Goal: Task Accomplishment & Management: Use online tool/utility

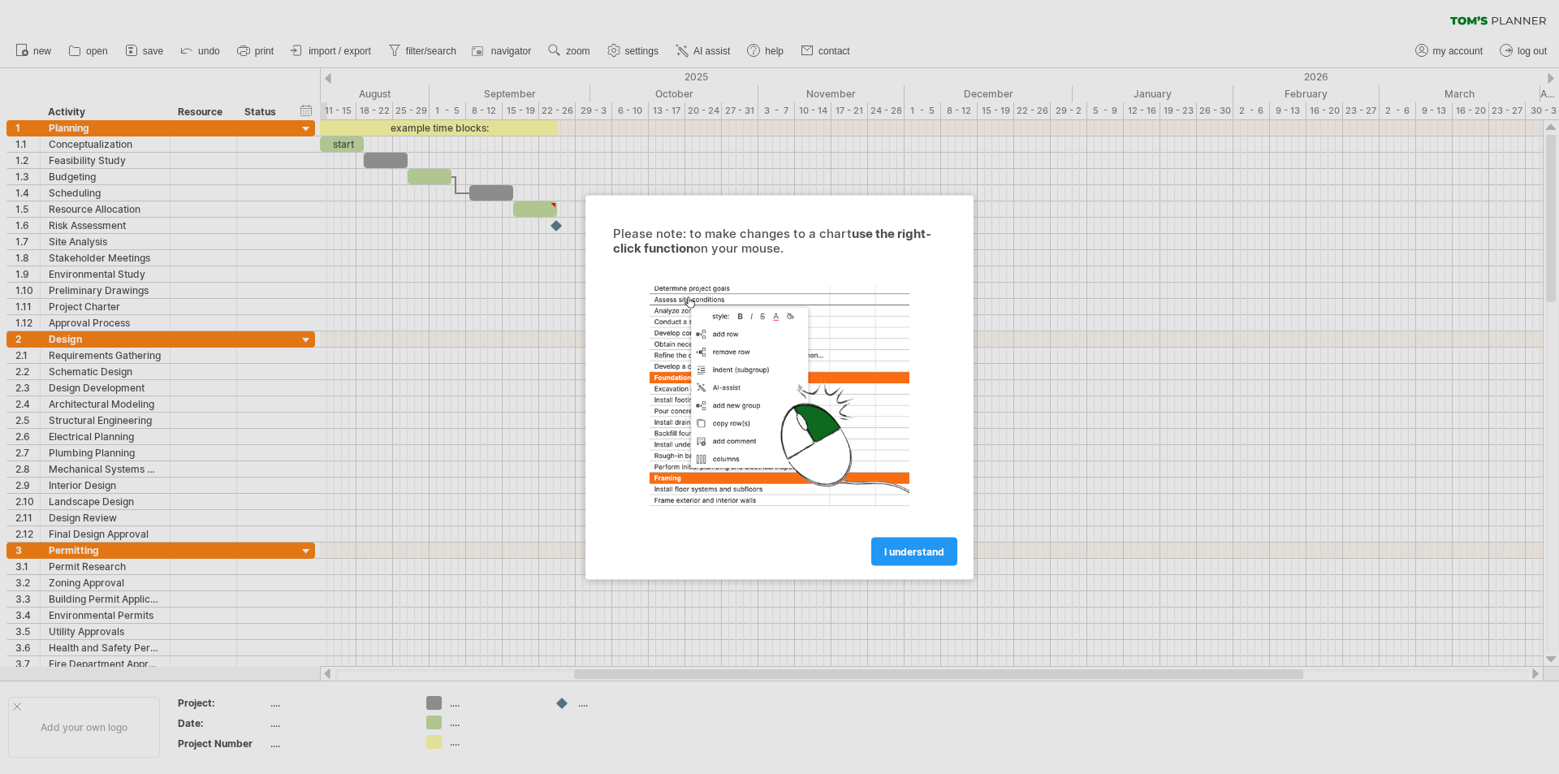
click at [257, 241] on div at bounding box center [779, 387] width 1559 height 774
drag, startPoint x: 395, startPoint y: 220, endPoint x: 439, endPoint y: 220, distance: 44.7
click at [429, 220] on div at bounding box center [779, 387] width 1559 height 774
drag, startPoint x: 467, startPoint y: 220, endPoint x: 538, endPoint y: 220, distance: 70.7
click at [468, 220] on div at bounding box center [779, 387] width 1559 height 774
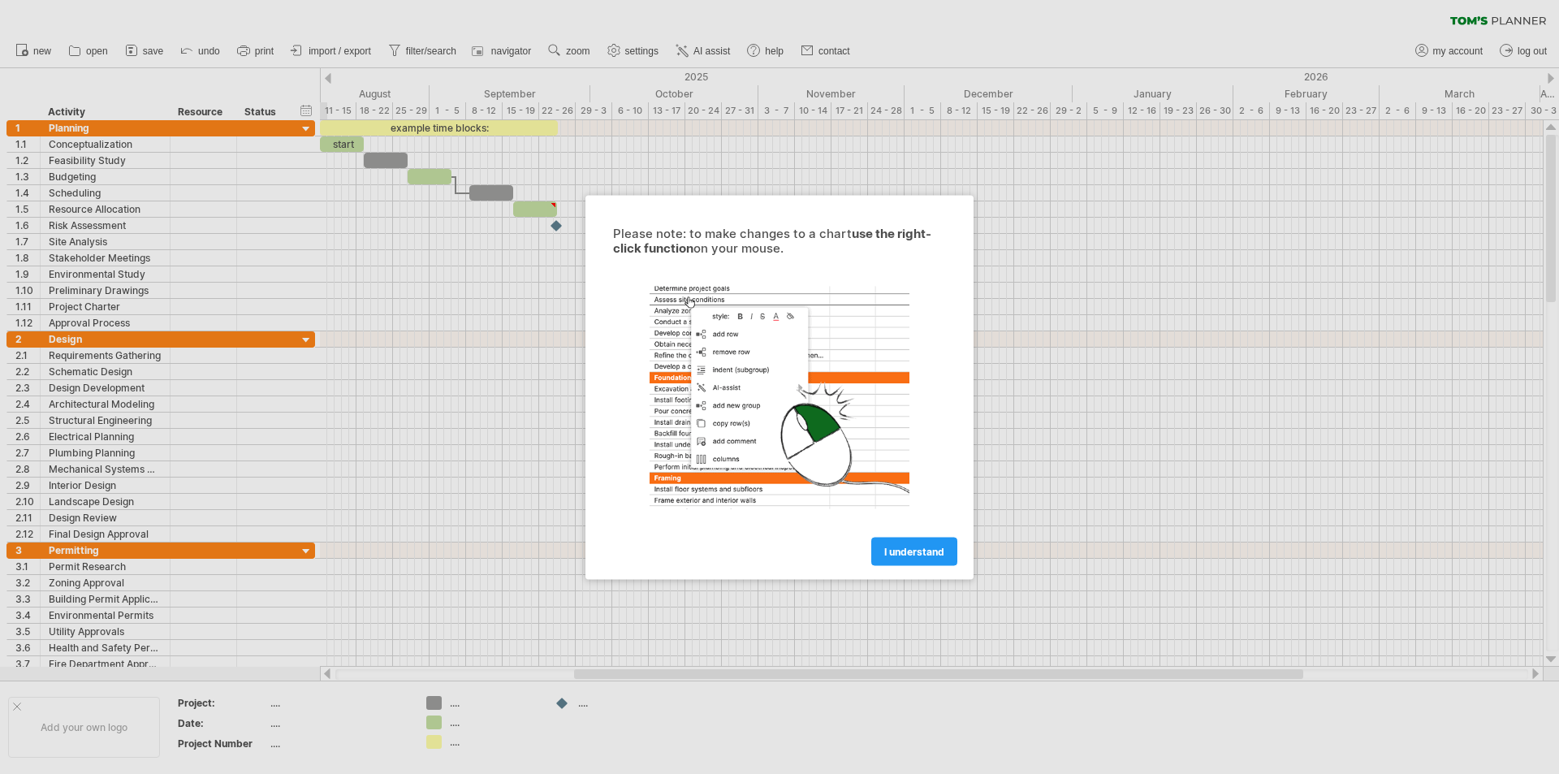
click at [545, 216] on div at bounding box center [779, 387] width 1559 height 774
click at [916, 560] on link "I understand" at bounding box center [914, 551] width 86 height 28
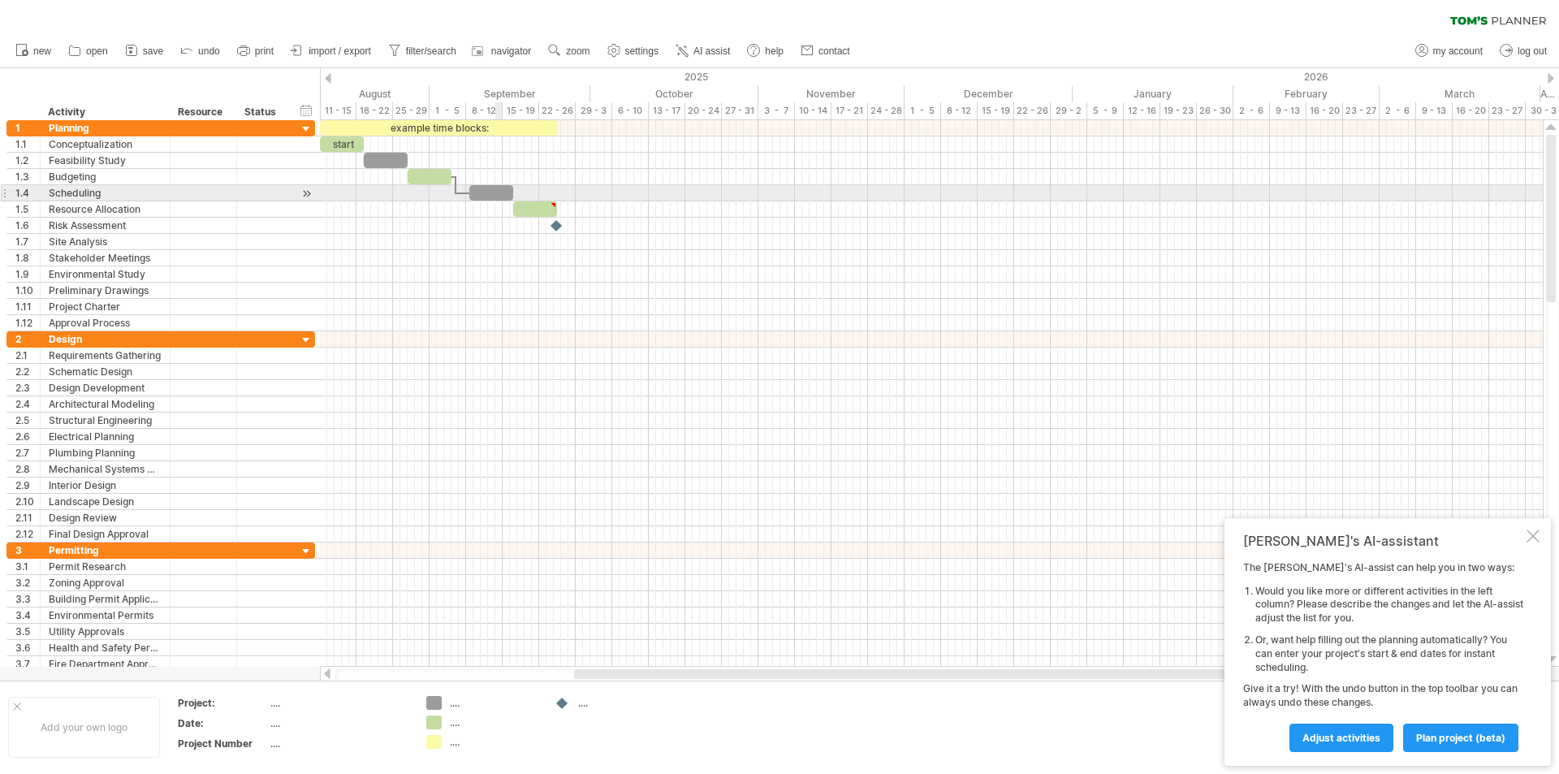
click at [507, 184] on div at bounding box center [931, 177] width 1223 height 16
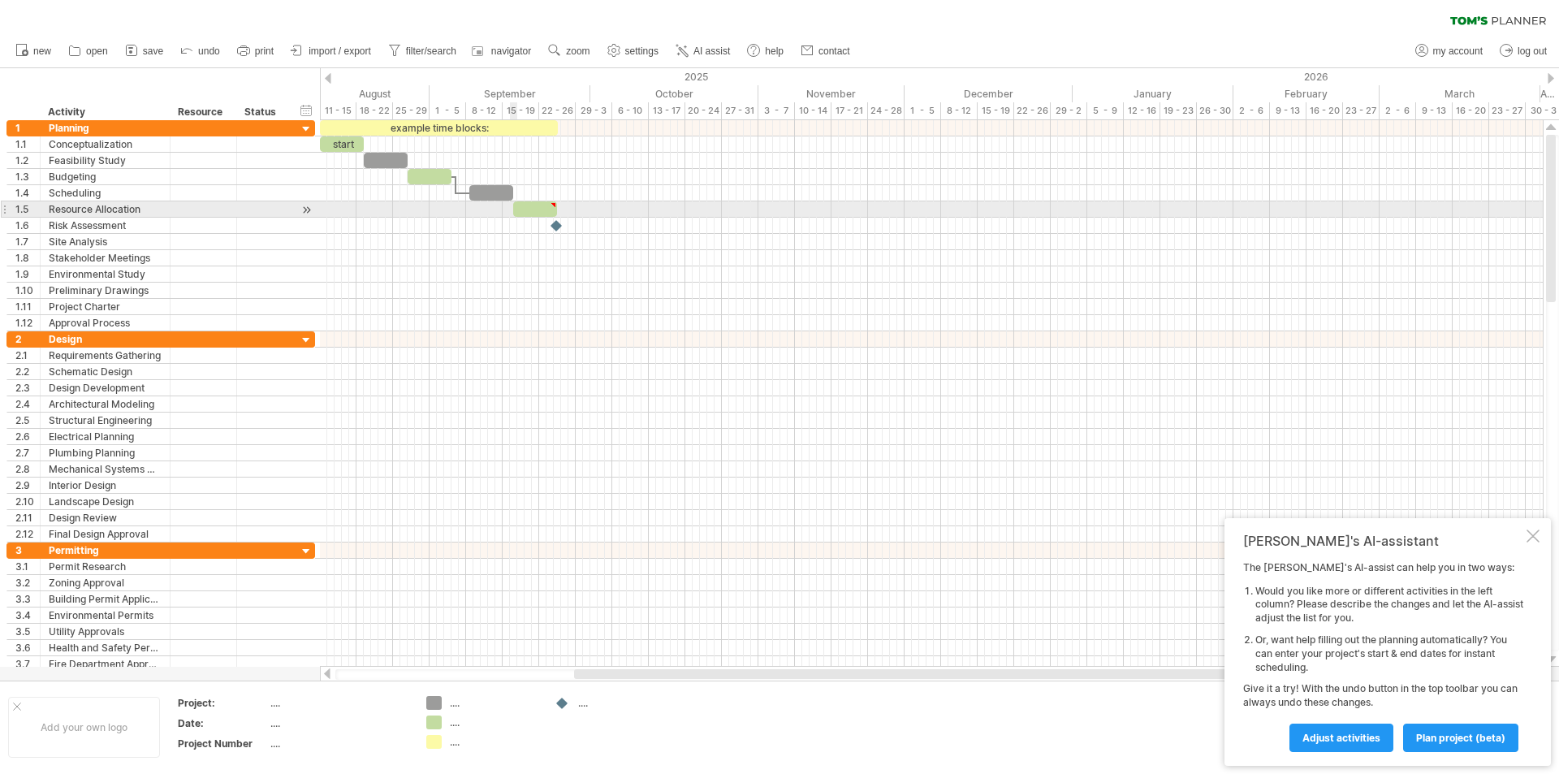
click at [514, 205] on span at bounding box center [513, 208] width 6 height 15
click at [529, 213] on div at bounding box center [535, 208] width 44 height 15
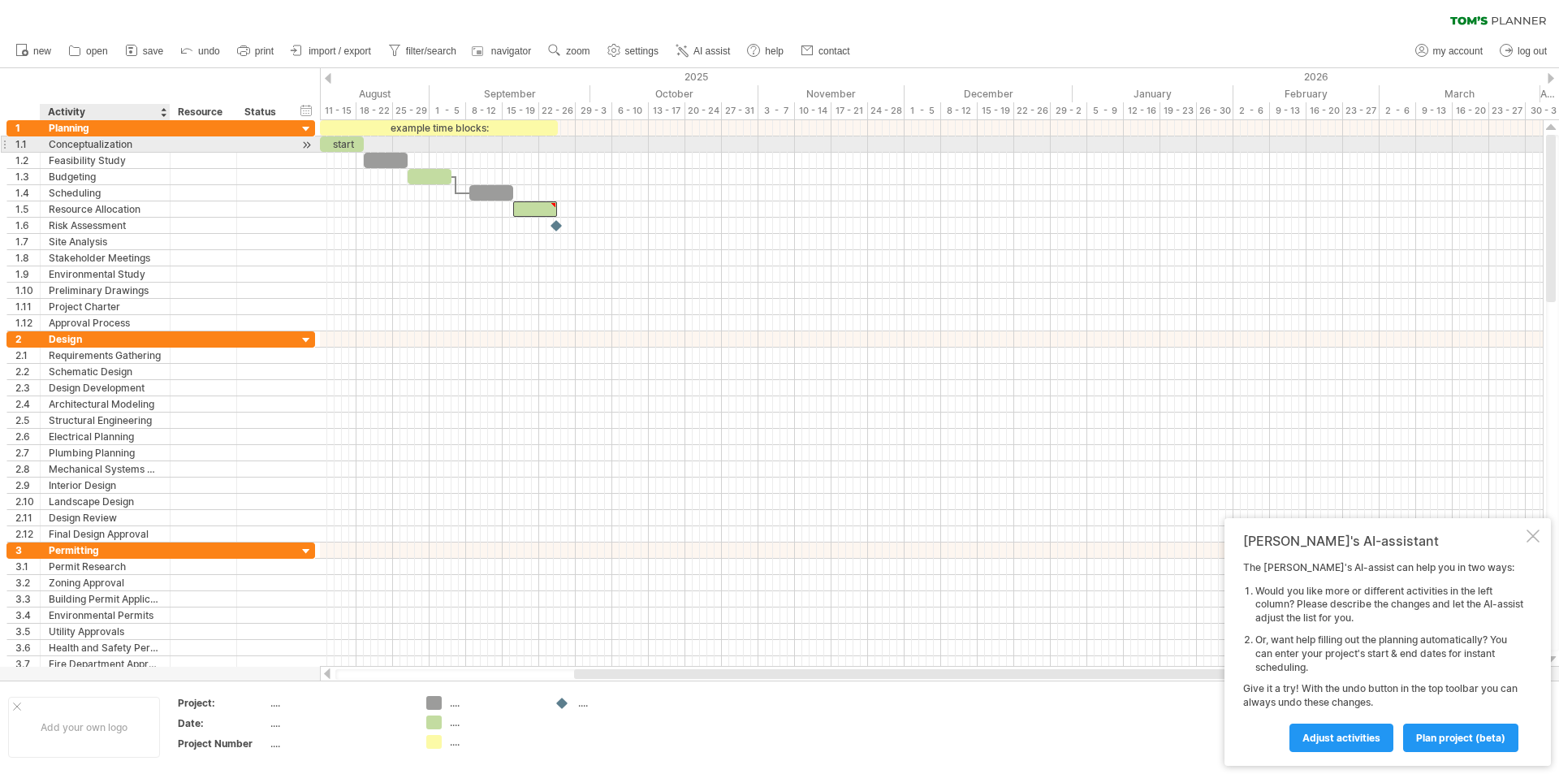
click at [54, 140] on div "Conceptualization" at bounding box center [105, 143] width 113 height 15
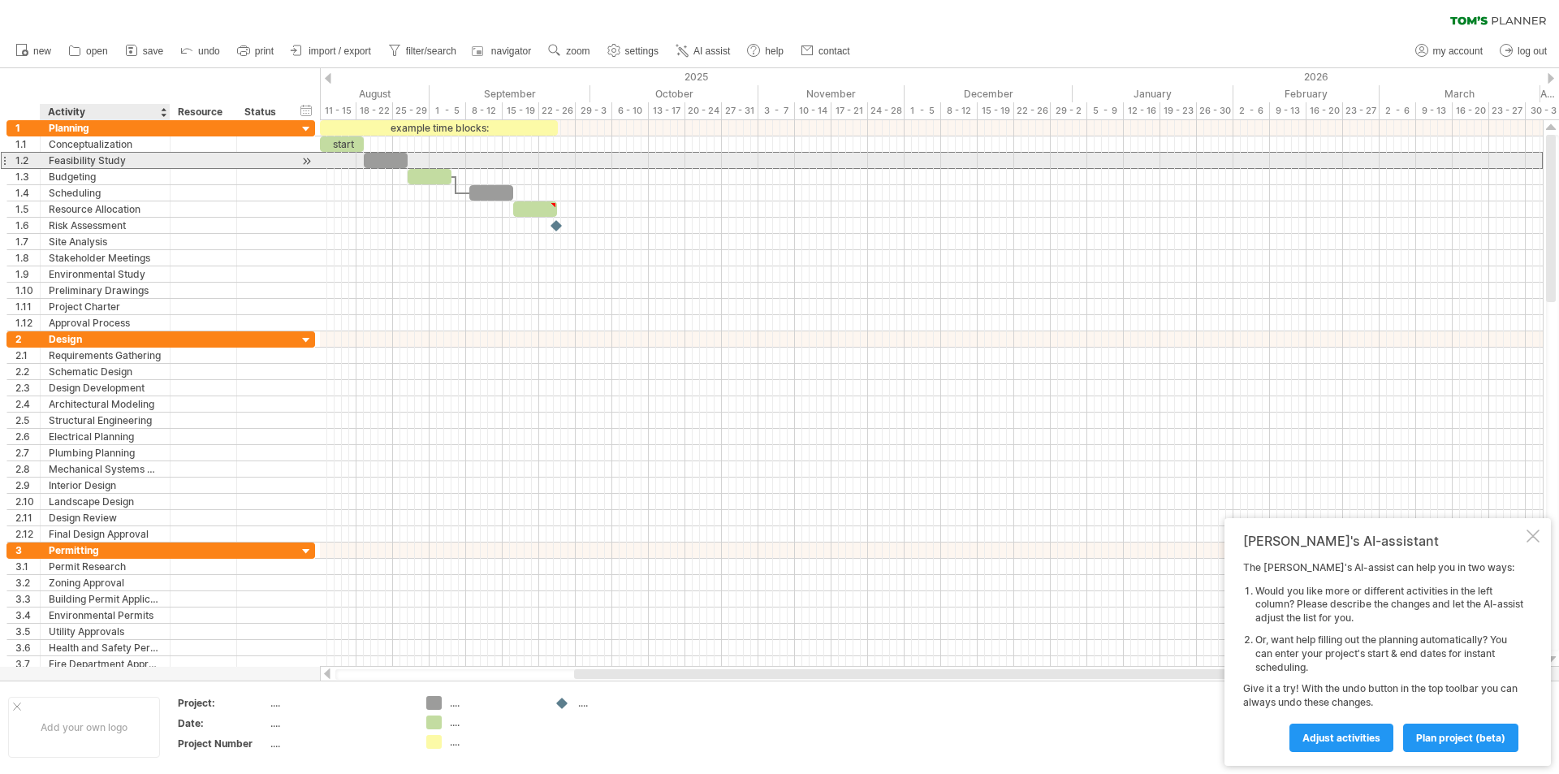
click at [73, 156] on div "Feasibility Study" at bounding box center [105, 160] width 113 height 15
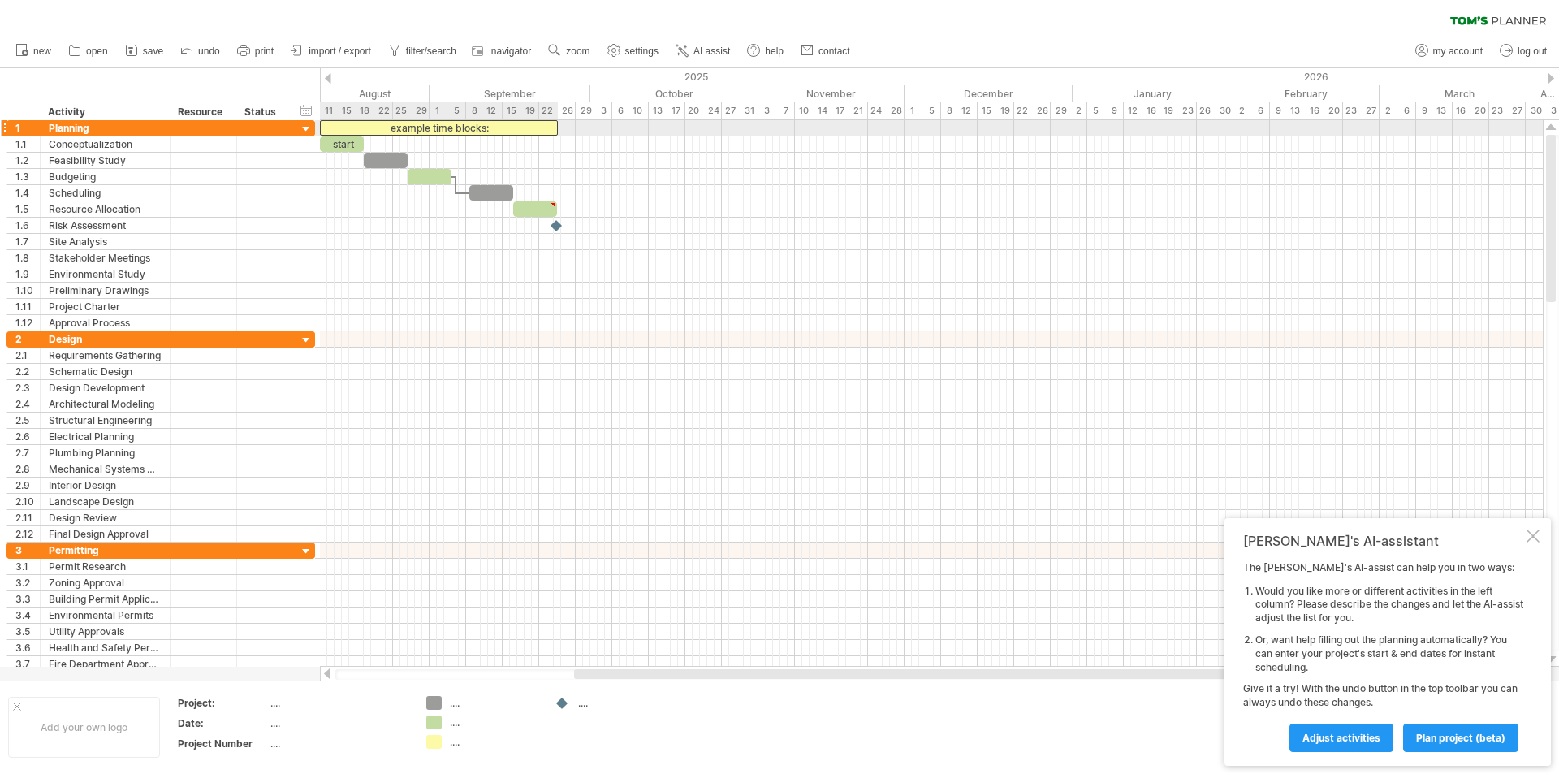
click at [429, 124] on div "example time blocks:" at bounding box center [439, 127] width 238 height 15
click at [522, 125] on div "**********" at bounding box center [439, 127] width 238 height 15
click at [617, 130] on div at bounding box center [931, 128] width 1223 height 16
drag, startPoint x: 564, startPoint y: 131, endPoint x: 685, endPoint y: 132, distance: 120.2
click at [685, 132] on div at bounding box center [931, 128] width 1223 height 16
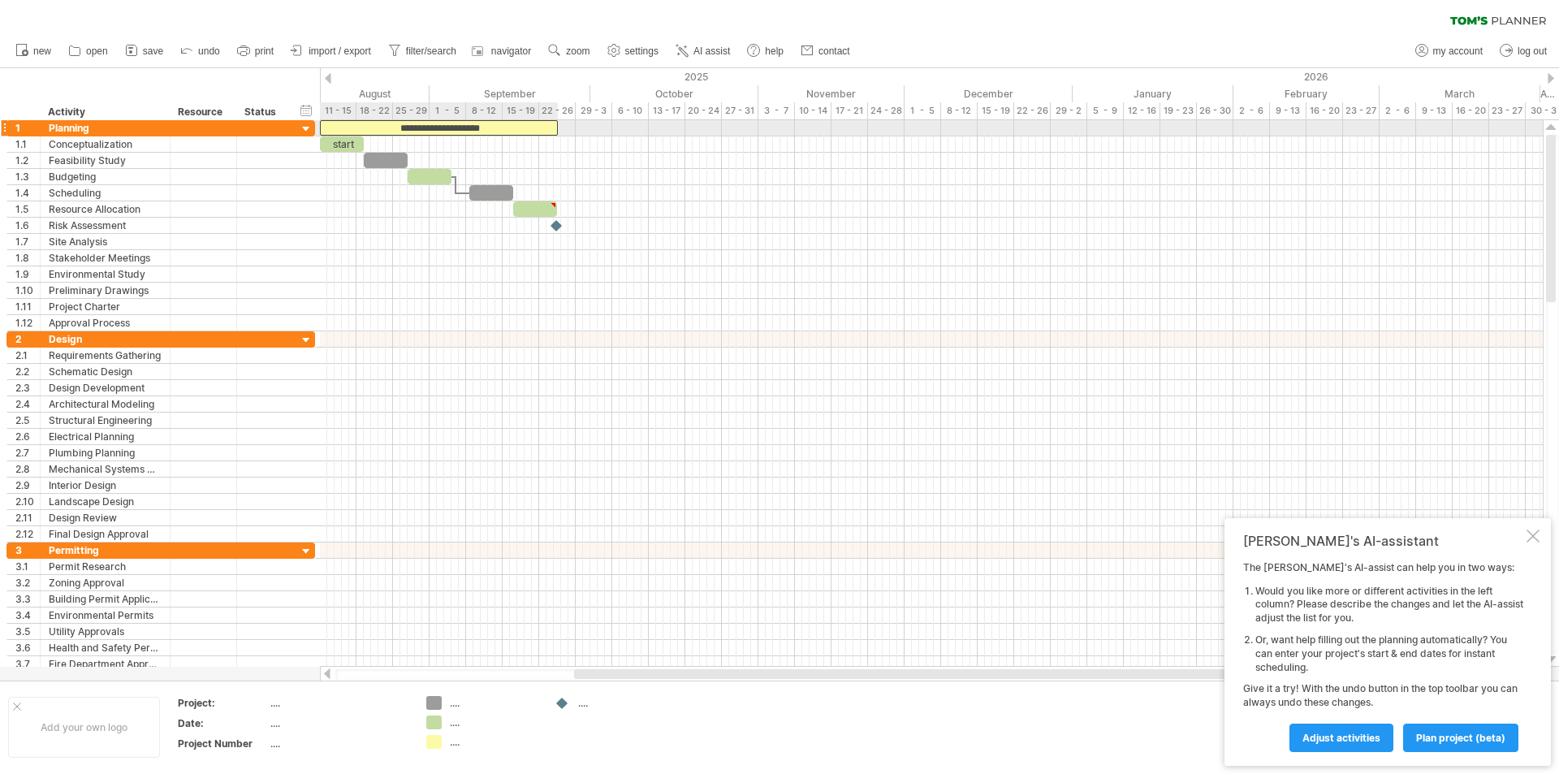
click at [432, 132] on div "**********" at bounding box center [439, 127] width 238 height 15
click at [525, 126] on div "**********" at bounding box center [439, 127] width 238 height 15
click at [571, 122] on div at bounding box center [931, 128] width 1223 height 16
drag, startPoint x: 578, startPoint y: 127, endPoint x: 802, endPoint y: 132, distance: 224.2
click at [802, 132] on div at bounding box center [931, 128] width 1223 height 16
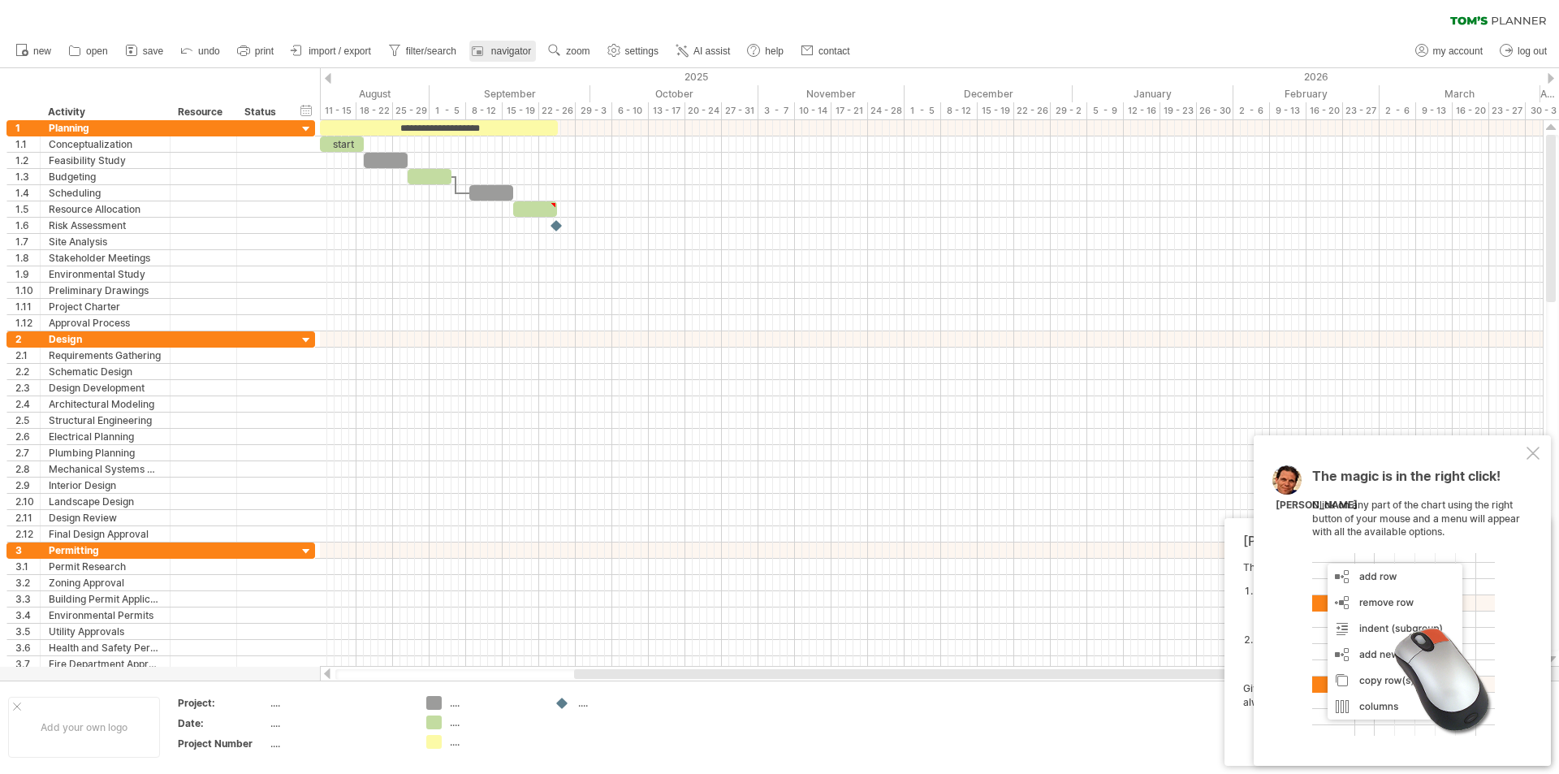
click at [506, 55] on span "navigator" at bounding box center [511, 50] width 40 height 11
drag, startPoint x: 587, startPoint y: 123, endPoint x: 695, endPoint y: 125, distance: 108.0
click at [698, 121] on div at bounding box center [931, 128] width 1223 height 16
click at [427, 54] on span "filter/search" at bounding box center [431, 50] width 50 height 11
type input "**********"
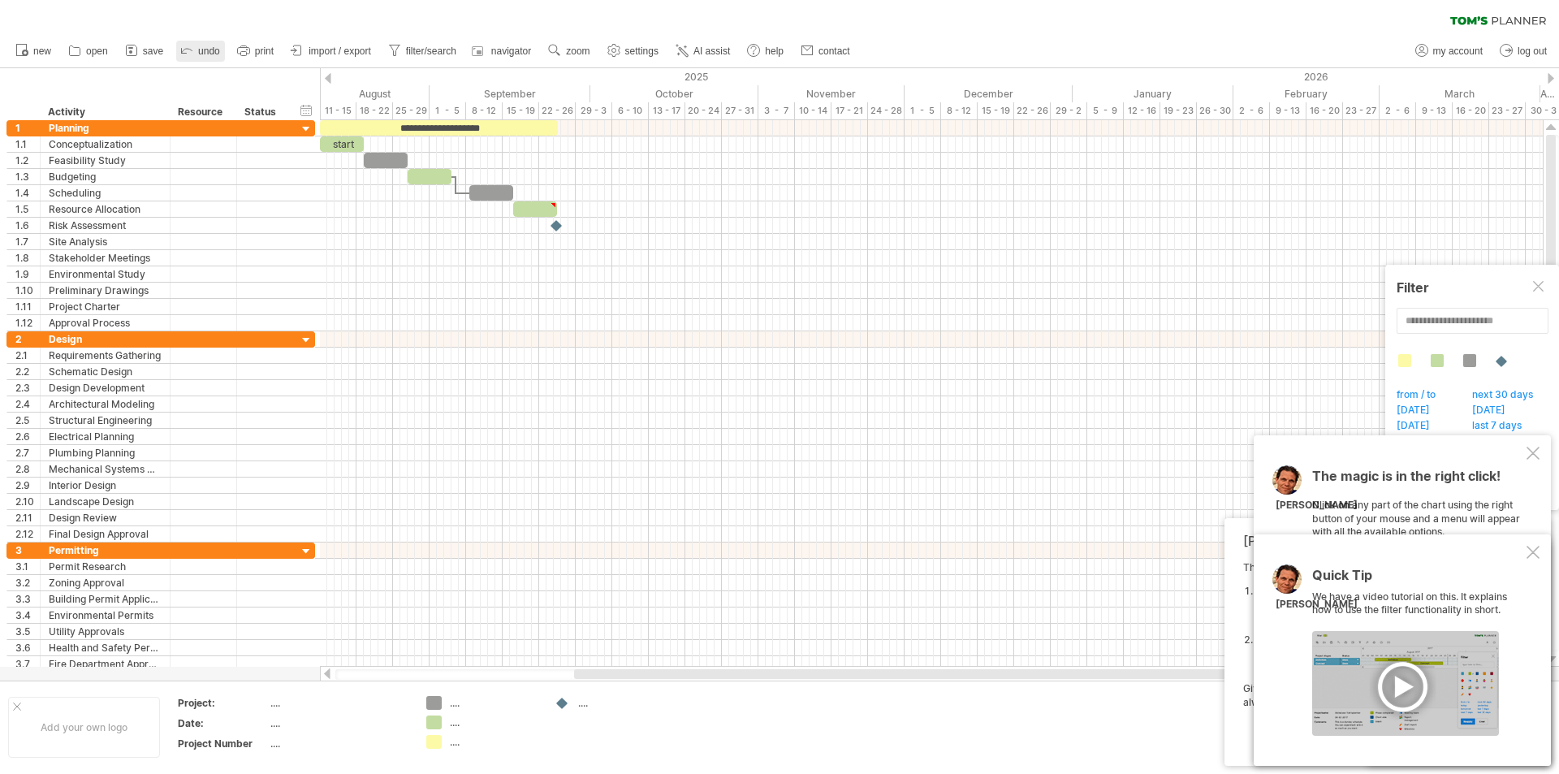
click at [181, 54] on icon at bounding box center [187, 49] width 16 height 16
click at [188, 53] on icon at bounding box center [187, 49] width 16 height 16
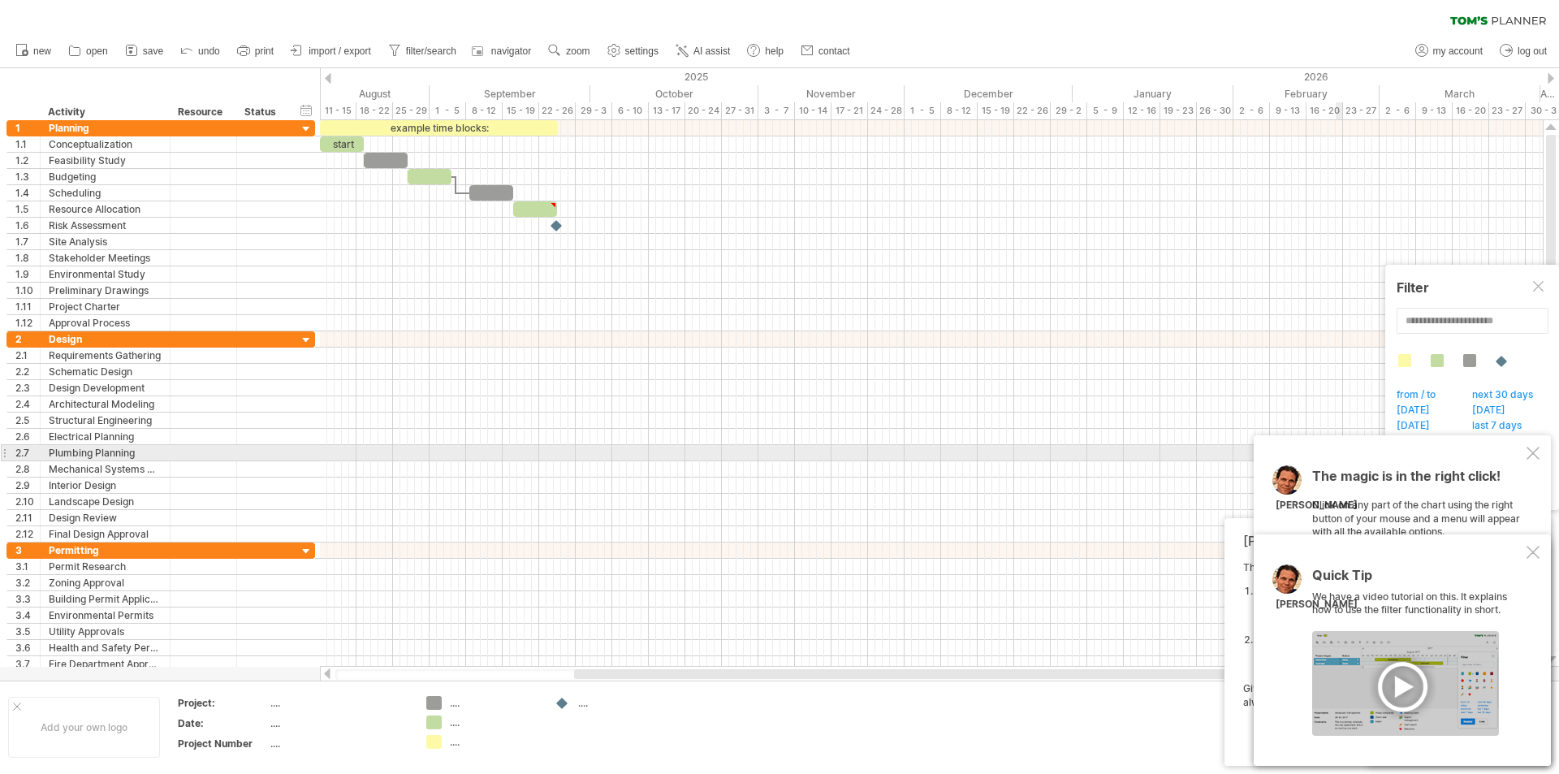
drag, startPoint x: 1542, startPoint y: 458, endPoint x: 1539, endPoint y: 467, distance: 9.5
click at [1541, 459] on div "The magic is in the right click! Click on any part of the chart using the right…" at bounding box center [1402, 600] width 297 height 331
click at [1533, 456] on div at bounding box center [1533, 453] width 13 height 13
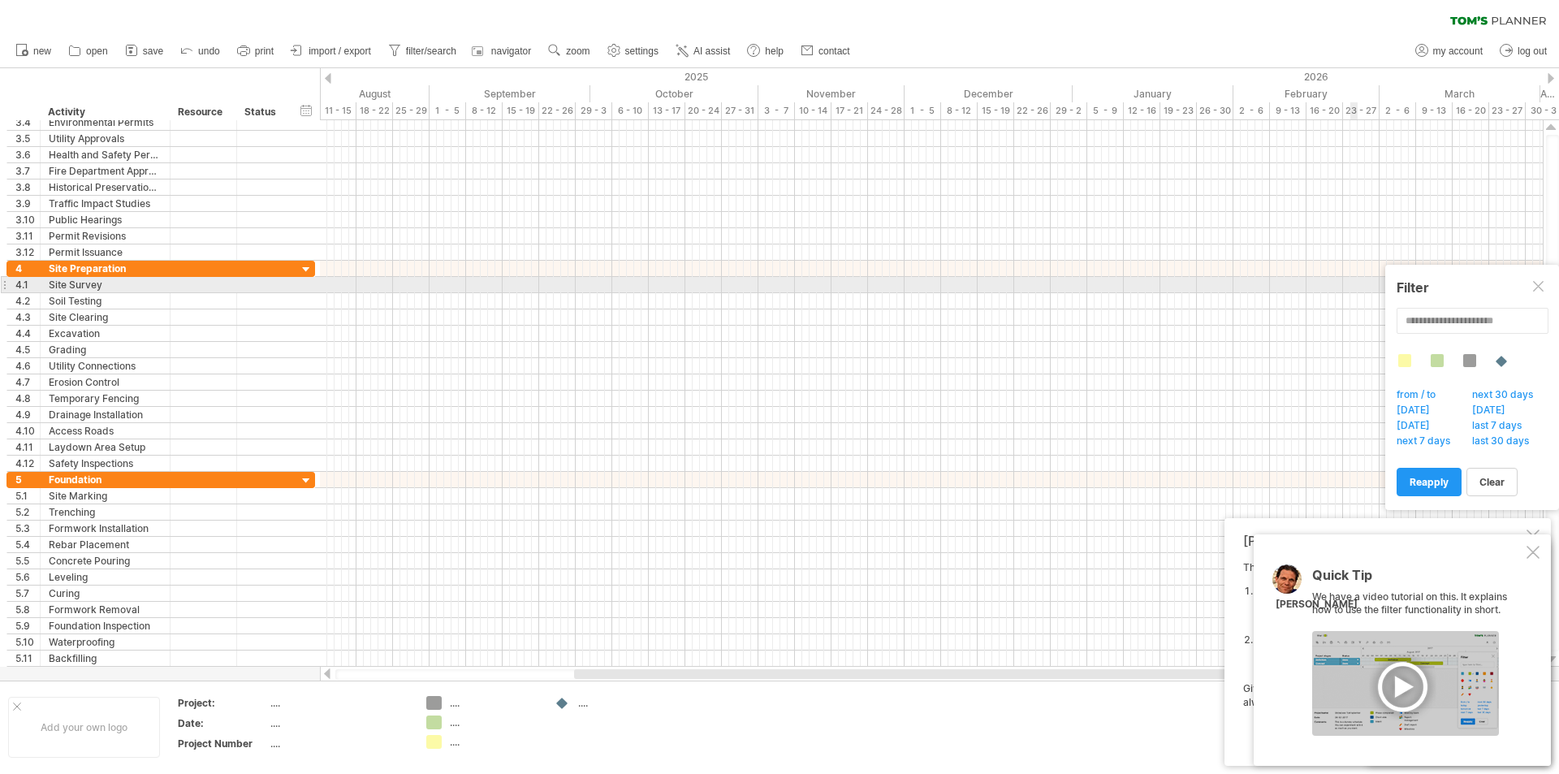
click at [1534, 292] on div at bounding box center [1539, 287] width 13 height 13
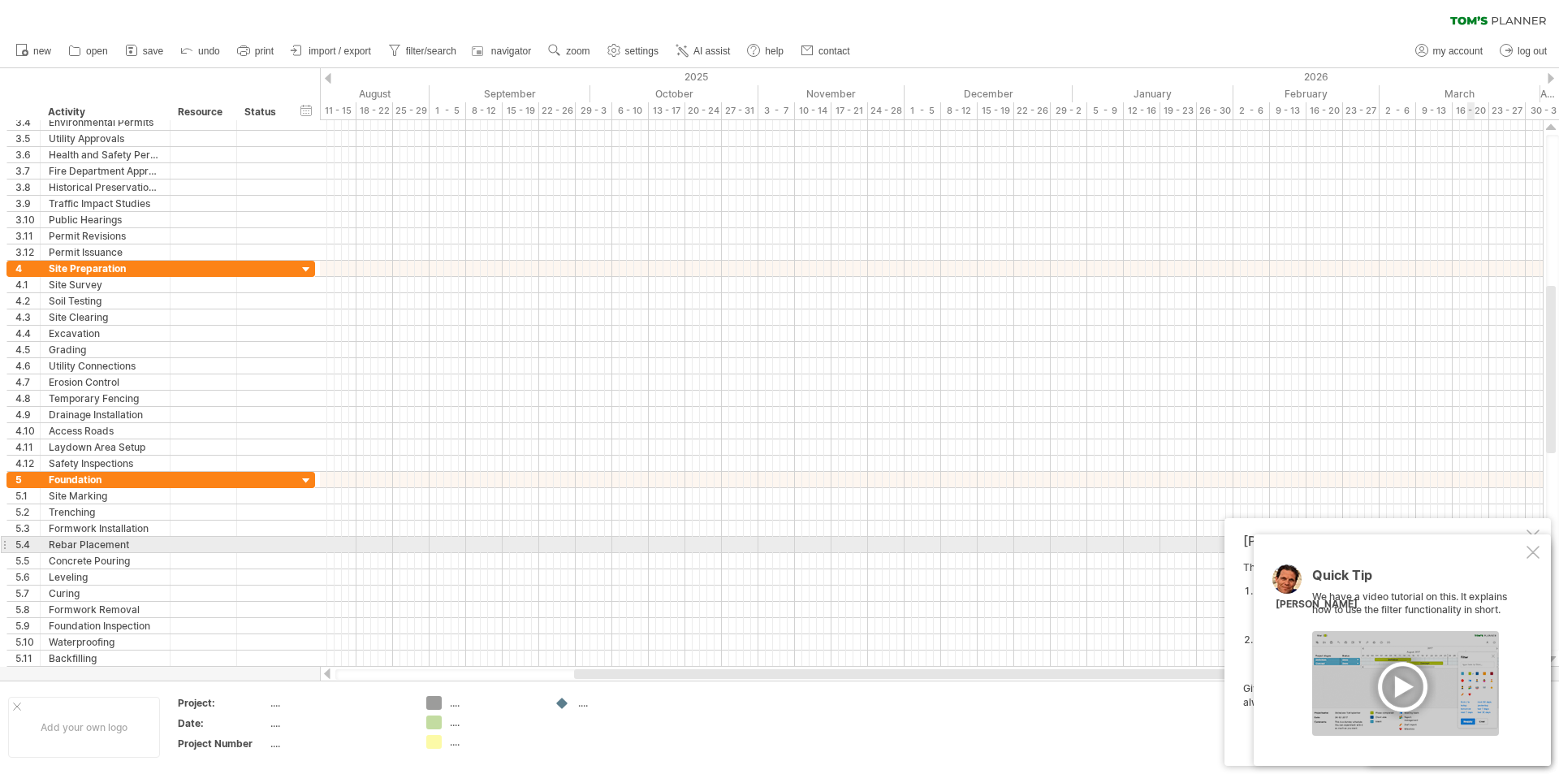
click at [1533, 551] on div at bounding box center [1533, 552] width 13 height 13
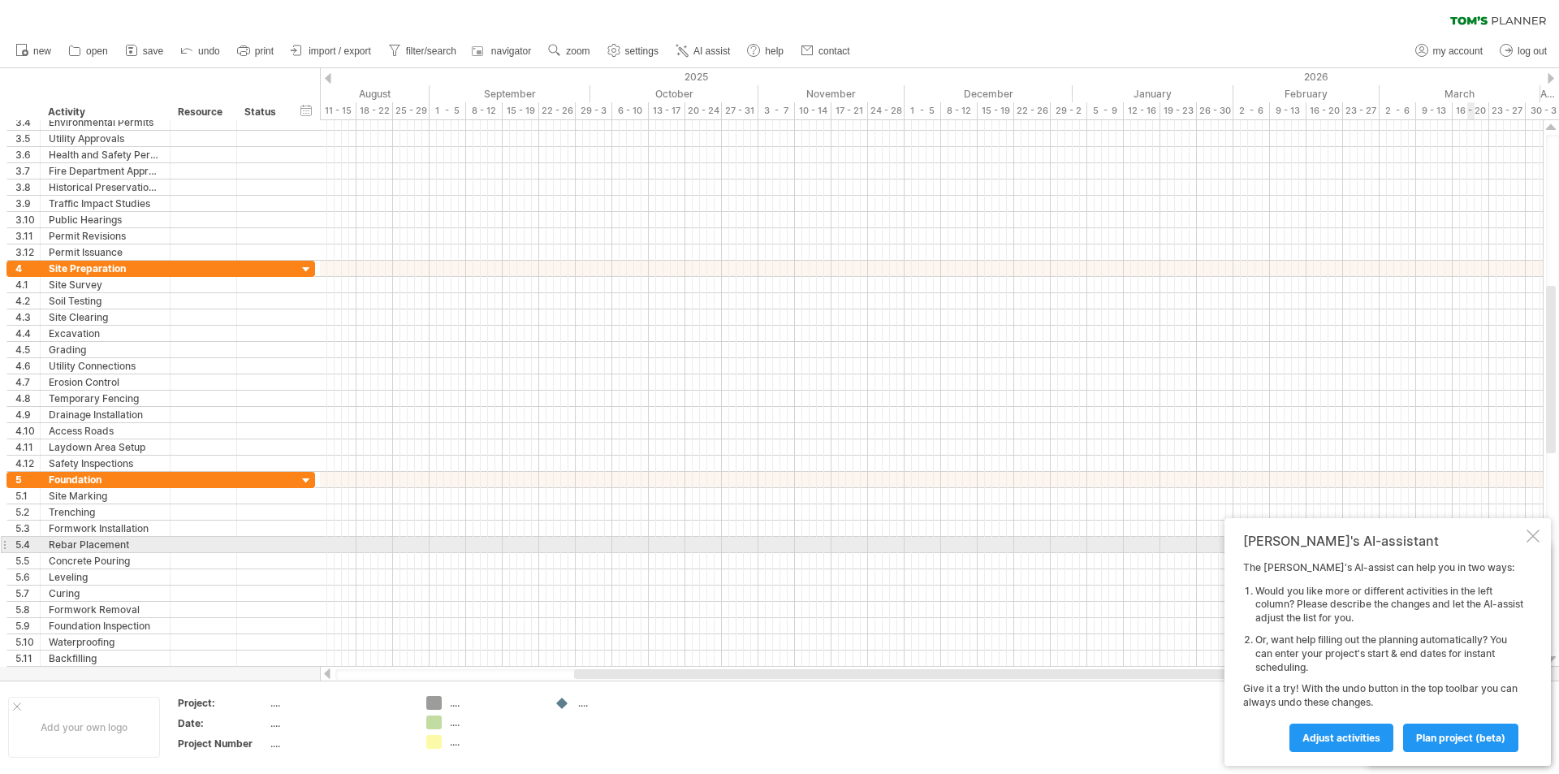
click at [1534, 538] on div at bounding box center [1533, 535] width 13 height 13
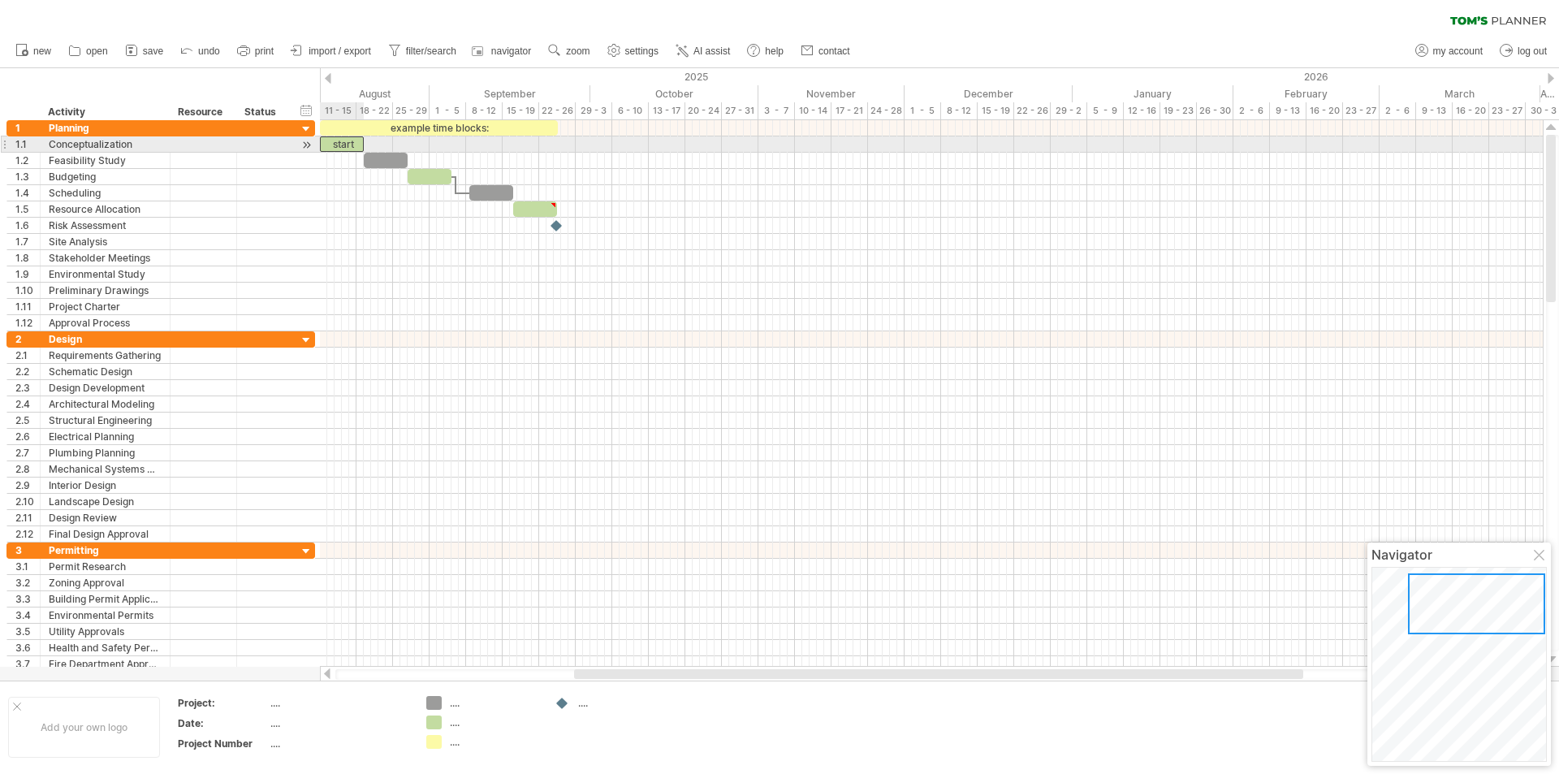
click at [352, 151] on div "start" at bounding box center [342, 143] width 44 height 15
drag, startPoint x: 338, startPoint y: 145, endPoint x: 407, endPoint y: 151, distance: 69.3
click at [407, 151] on div "example time blocks: [DATE] [DATE]" at bounding box center [931, 393] width 1223 height 547
drag, startPoint x: 418, startPoint y: 146, endPoint x: 355, endPoint y: 146, distance: 63.3
click at [349, 144] on div at bounding box center [342, 143] width 44 height 15
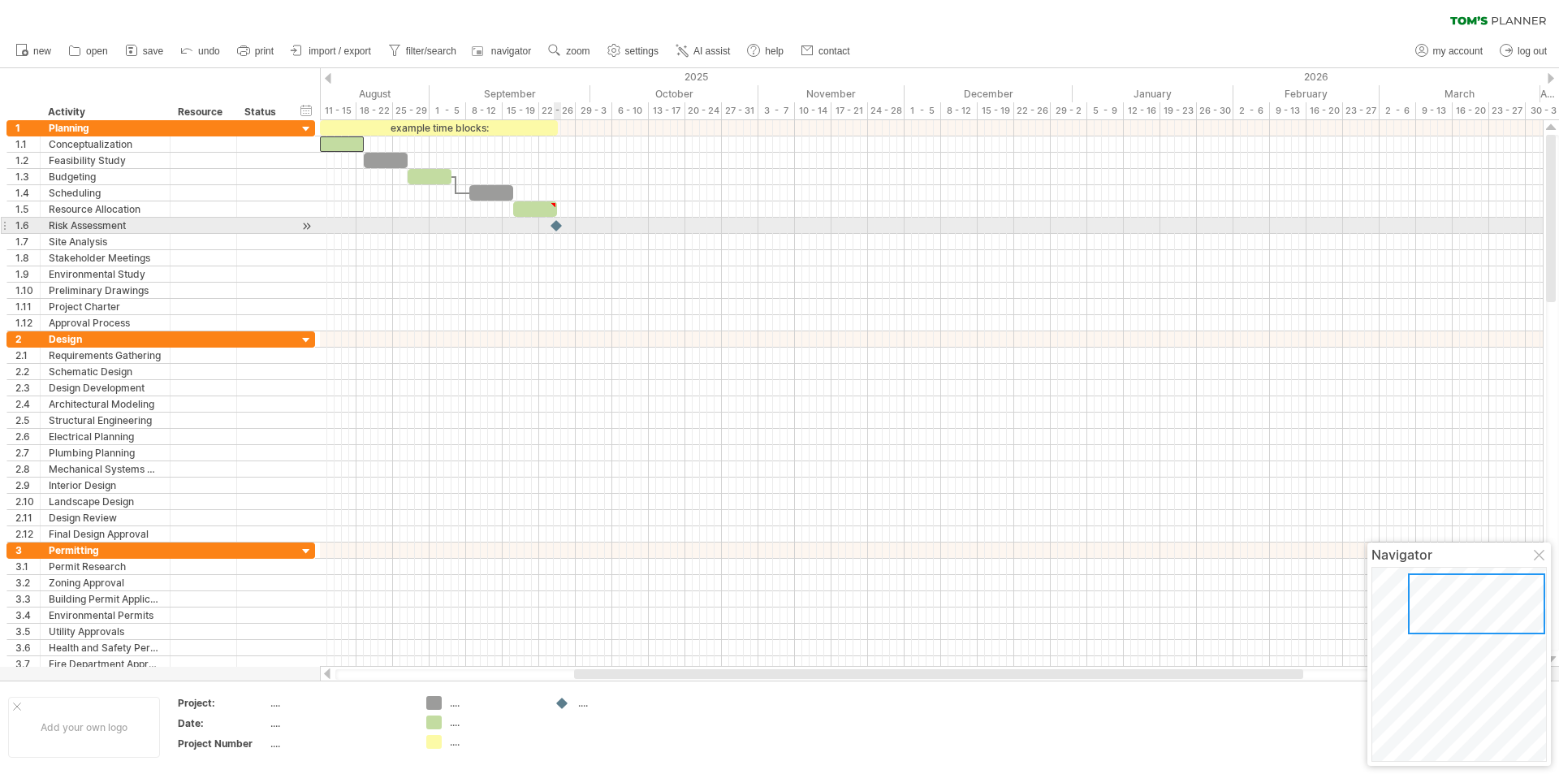
click at [554, 227] on div at bounding box center [557, 225] width 16 height 15
click at [557, 227] on div at bounding box center [557, 225] width 18 height 15
click at [562, 223] on div at bounding box center [561, 225] width 18 height 15
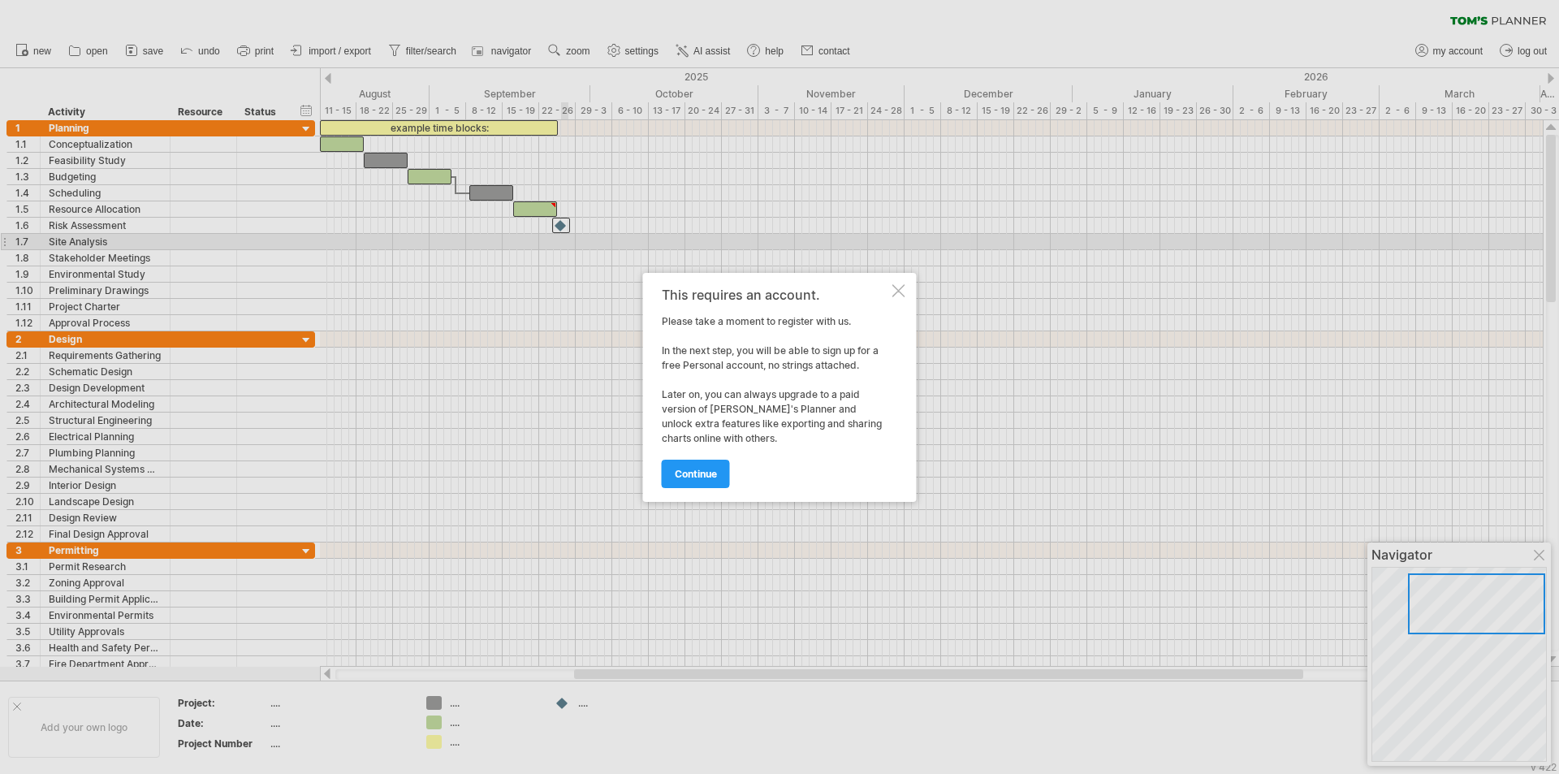
click at [892, 292] on div at bounding box center [898, 290] width 13 height 13
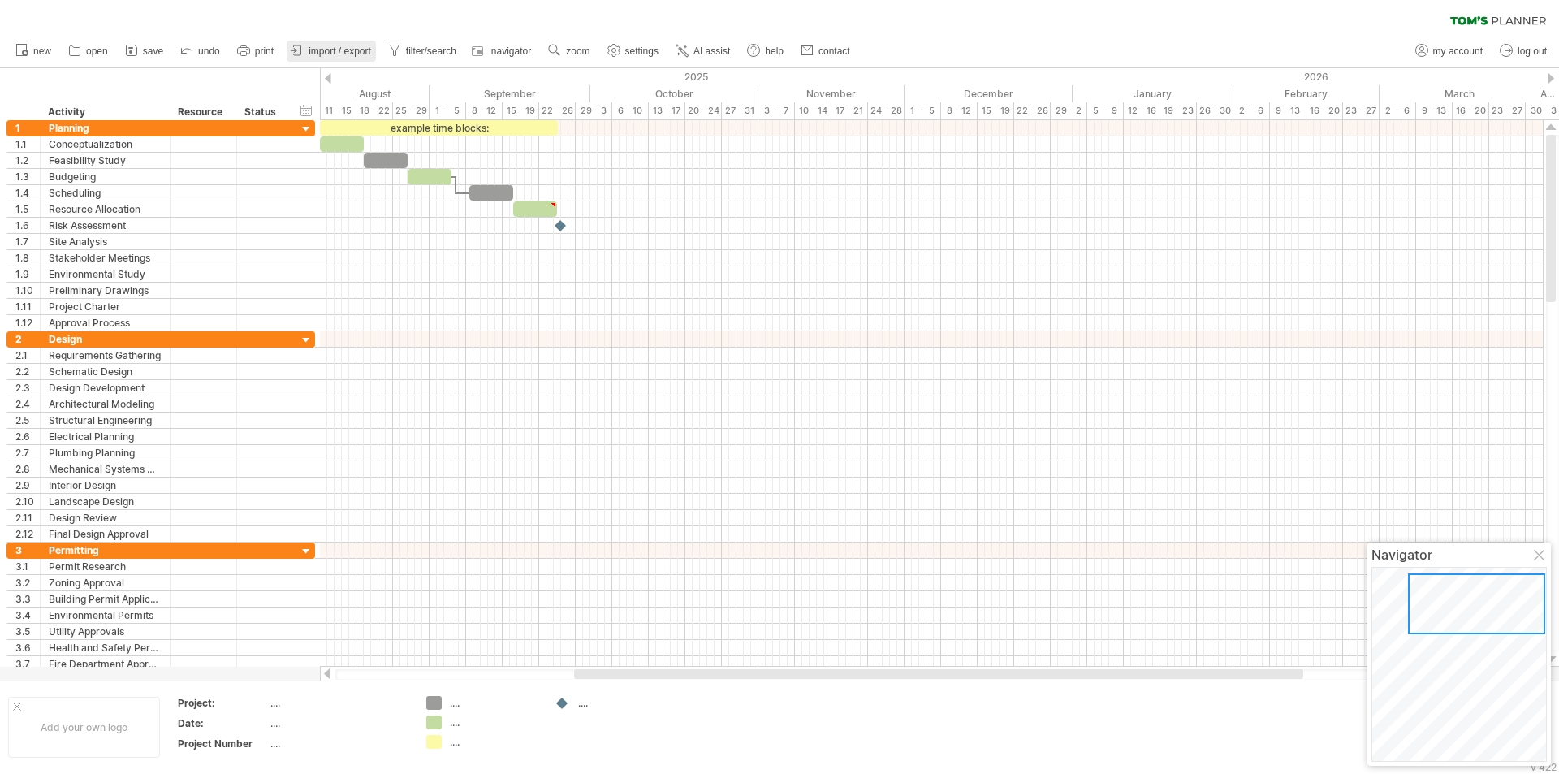
click at [323, 53] on span "import / export" at bounding box center [340, 50] width 63 height 11
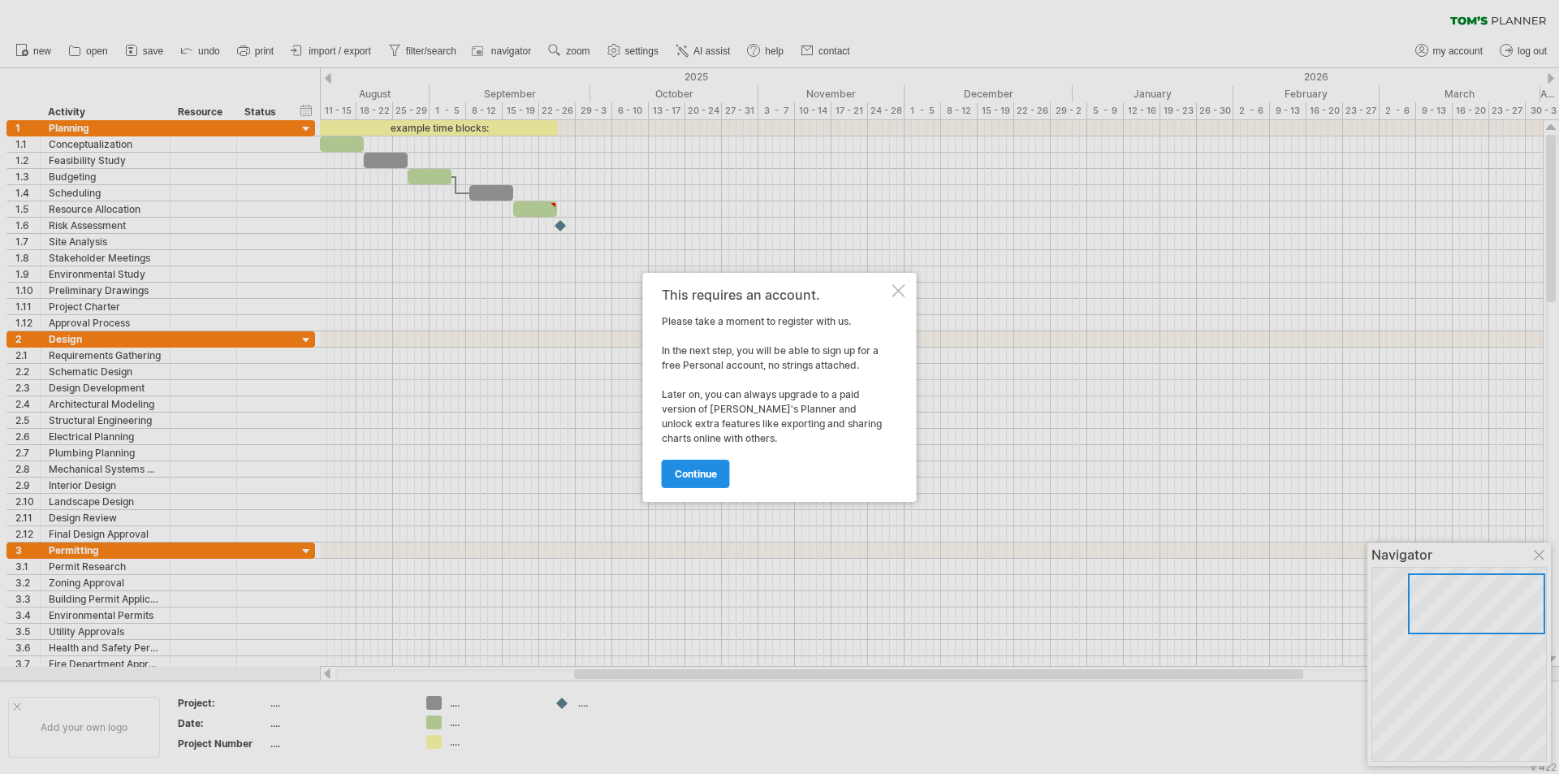
click at [681, 475] on span "continue" at bounding box center [696, 474] width 42 height 12
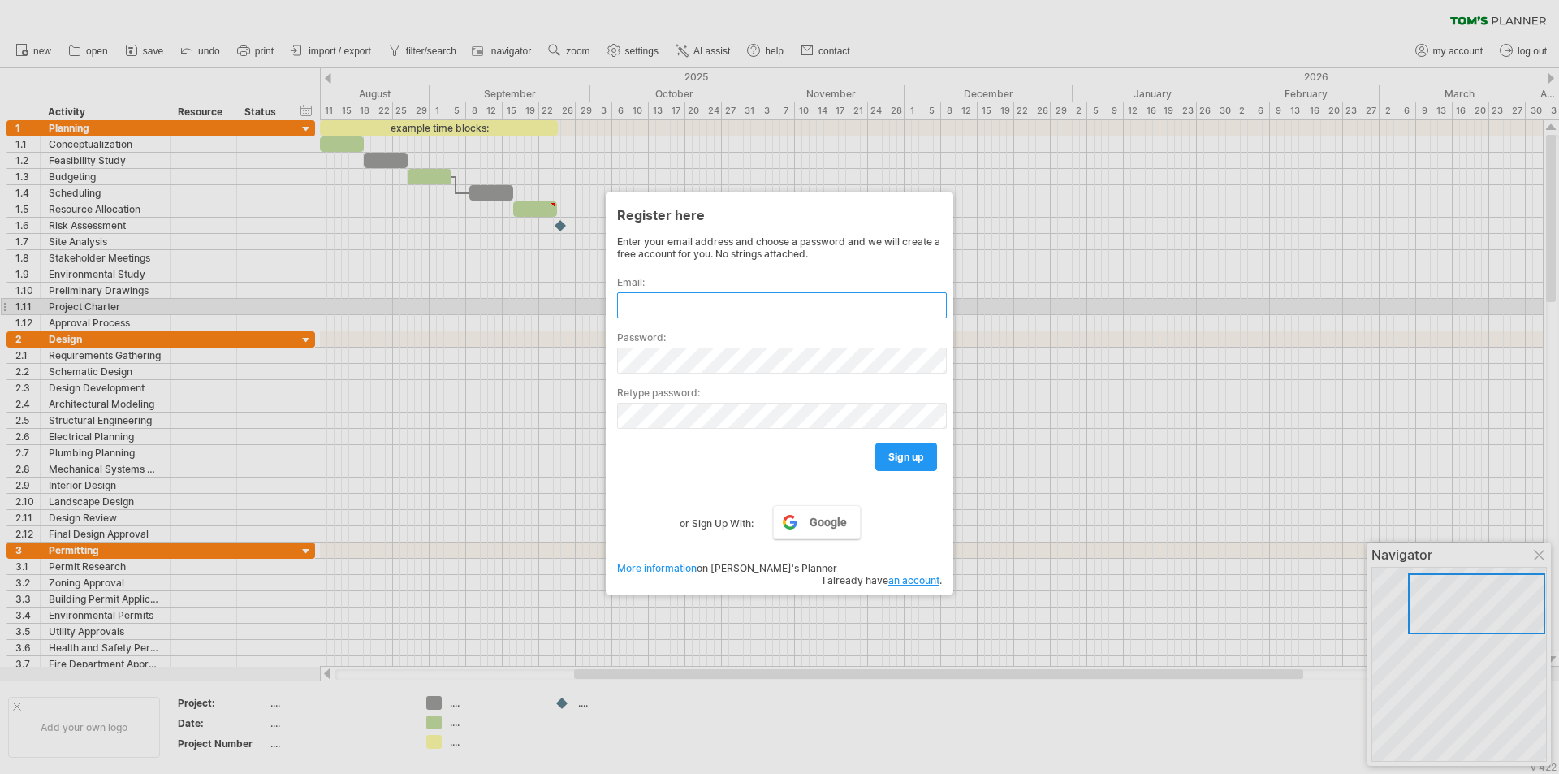
click at [655, 307] on input "text" at bounding box center [782, 305] width 330 height 26
click at [1237, 340] on div at bounding box center [779, 387] width 1559 height 774
click at [1031, 171] on div at bounding box center [779, 387] width 1559 height 774
